Goal: Task Accomplishment & Management: Complete application form

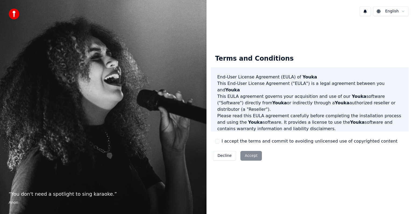
click at [219, 140] on button "I accept the terms and commit to avoiding unlicensed use of copyrighted content" at bounding box center [217, 141] width 4 height 4
click at [250, 155] on button "Accept" at bounding box center [251, 156] width 22 height 10
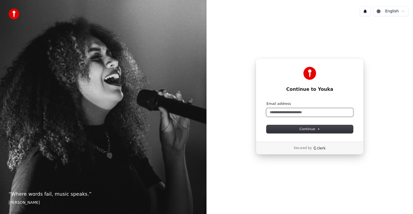
click at [298, 114] on input "Email address" at bounding box center [310, 112] width 87 height 8
